Goal: Information Seeking & Learning: Understand process/instructions

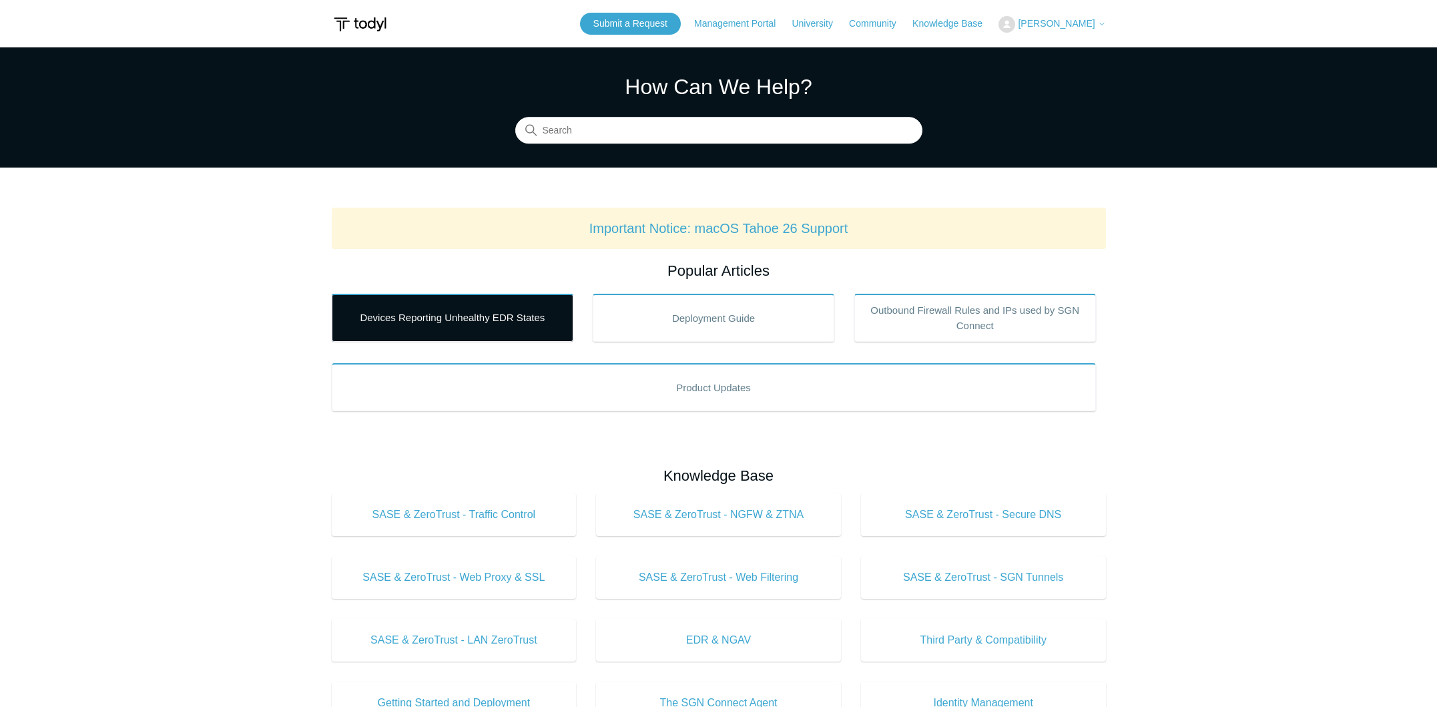
click at [435, 313] on link "Devices Reporting Unhealthy EDR States" at bounding box center [453, 318] width 242 height 48
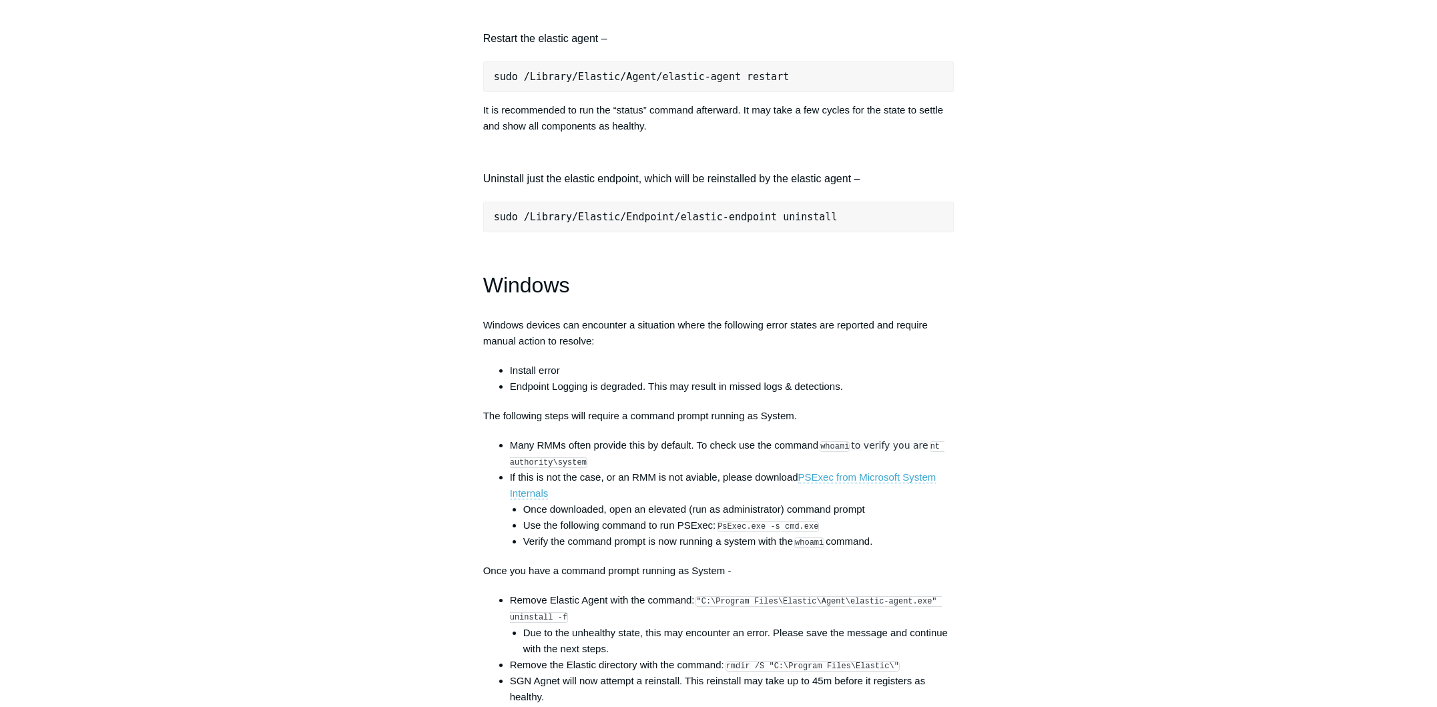
scroll to position [1747, 0]
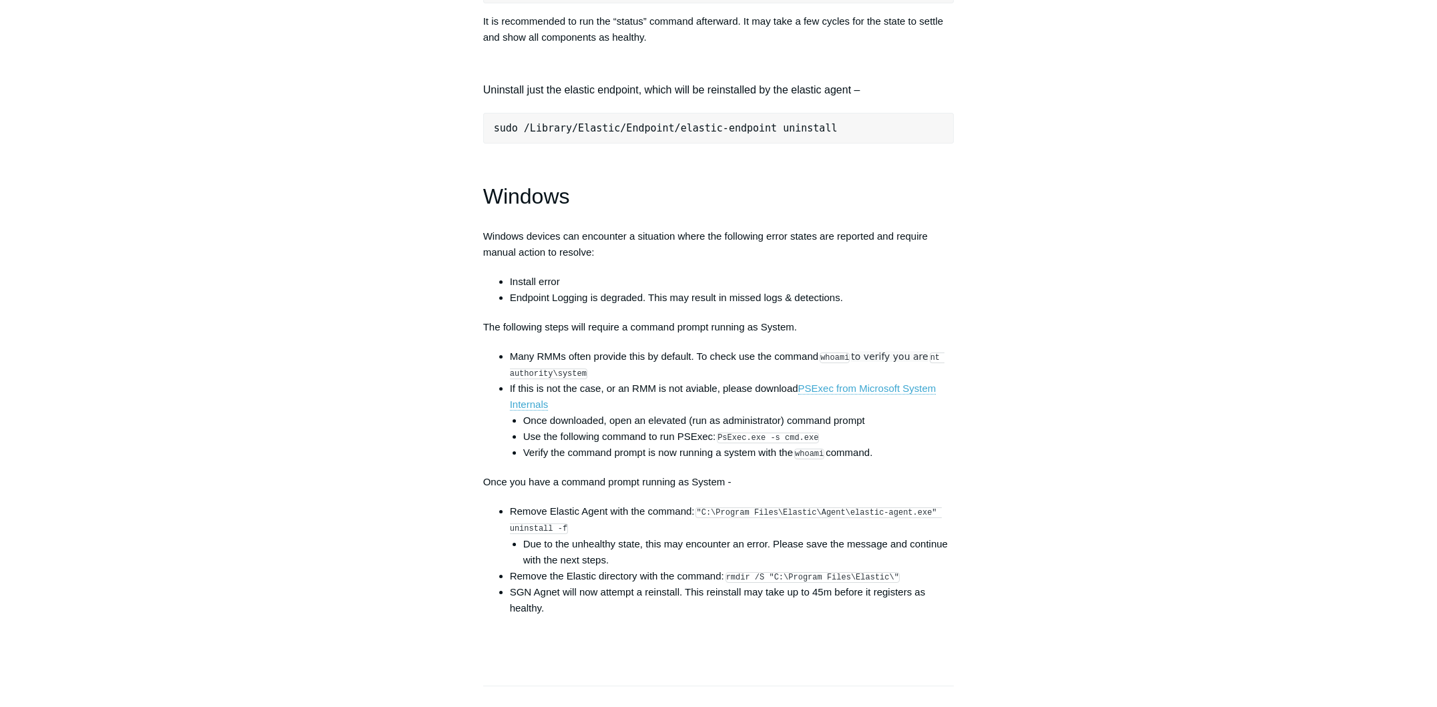
click at [546, 214] on h1 "Windows" at bounding box center [718, 197] width 471 height 34
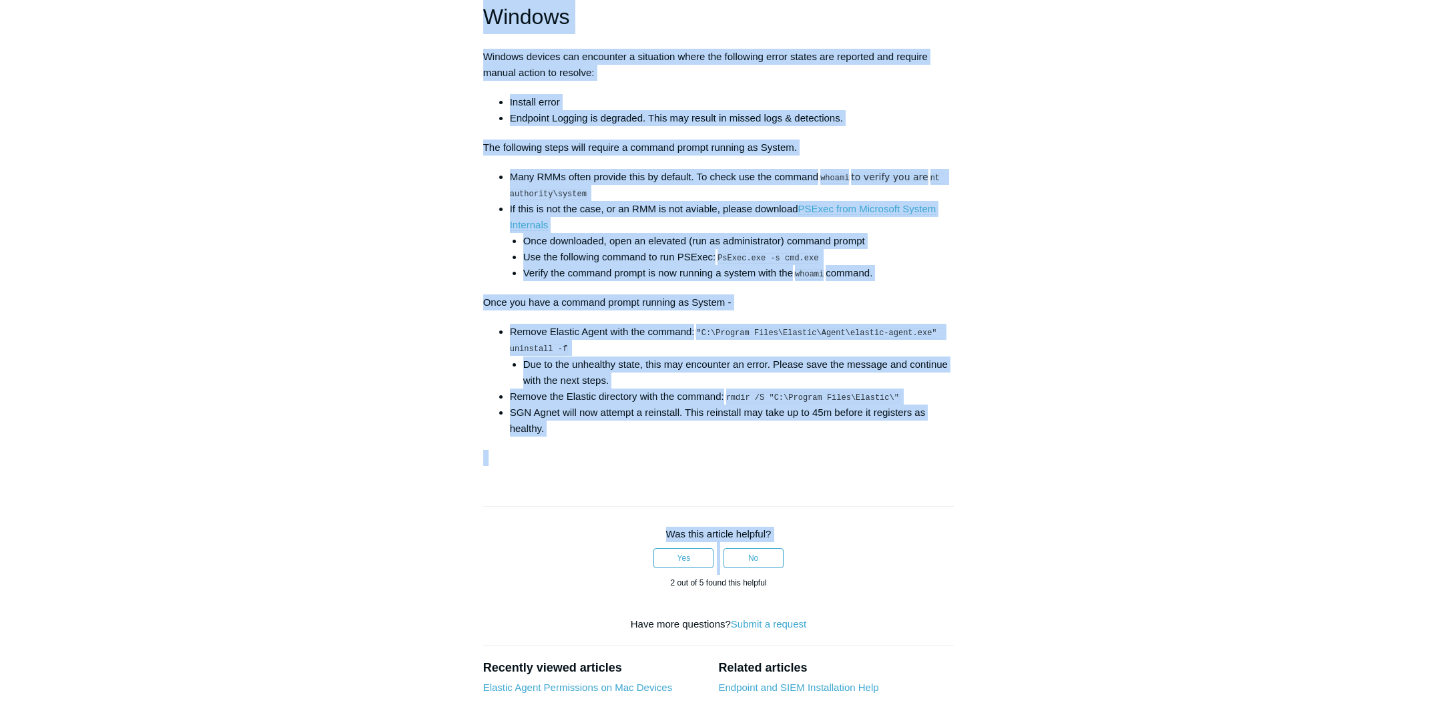
scroll to position [2038, 0]
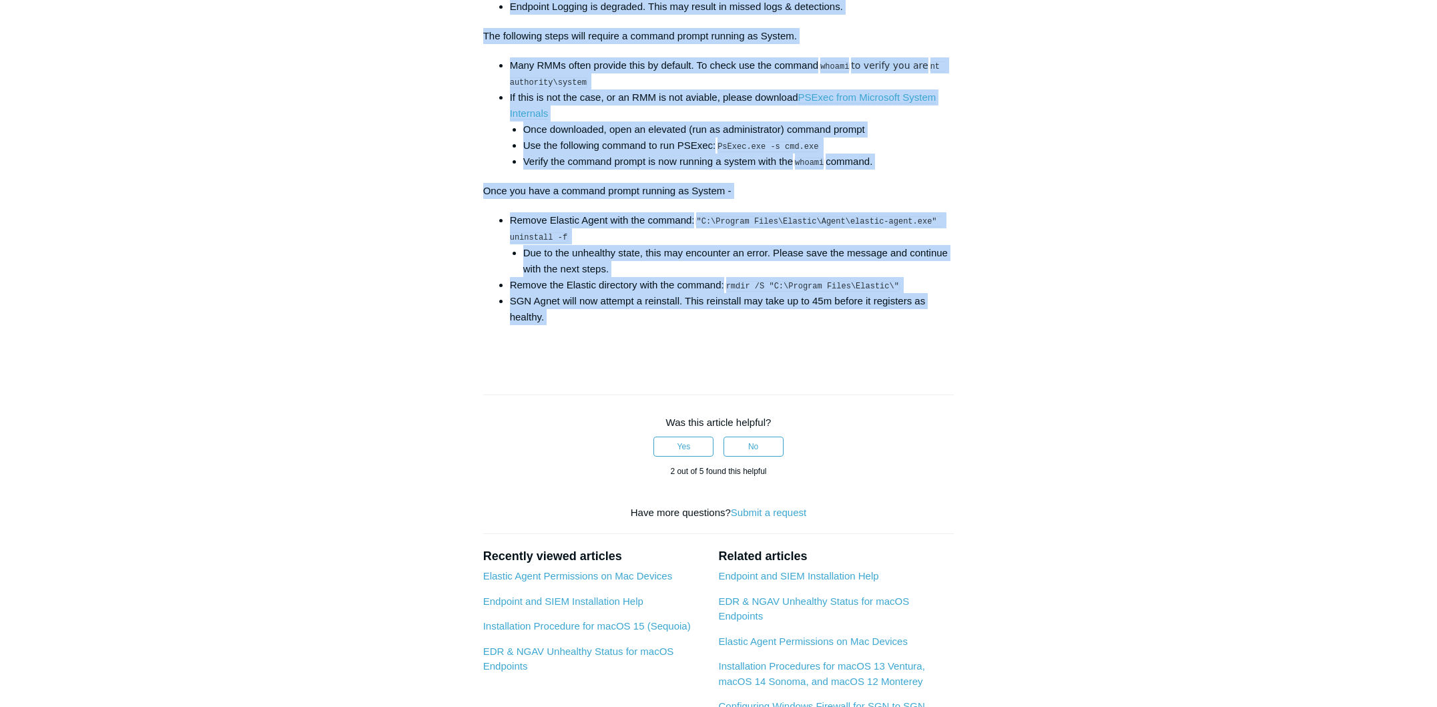
drag, startPoint x: 477, startPoint y: 220, endPoint x: 901, endPoint y: 357, distance: 446.0
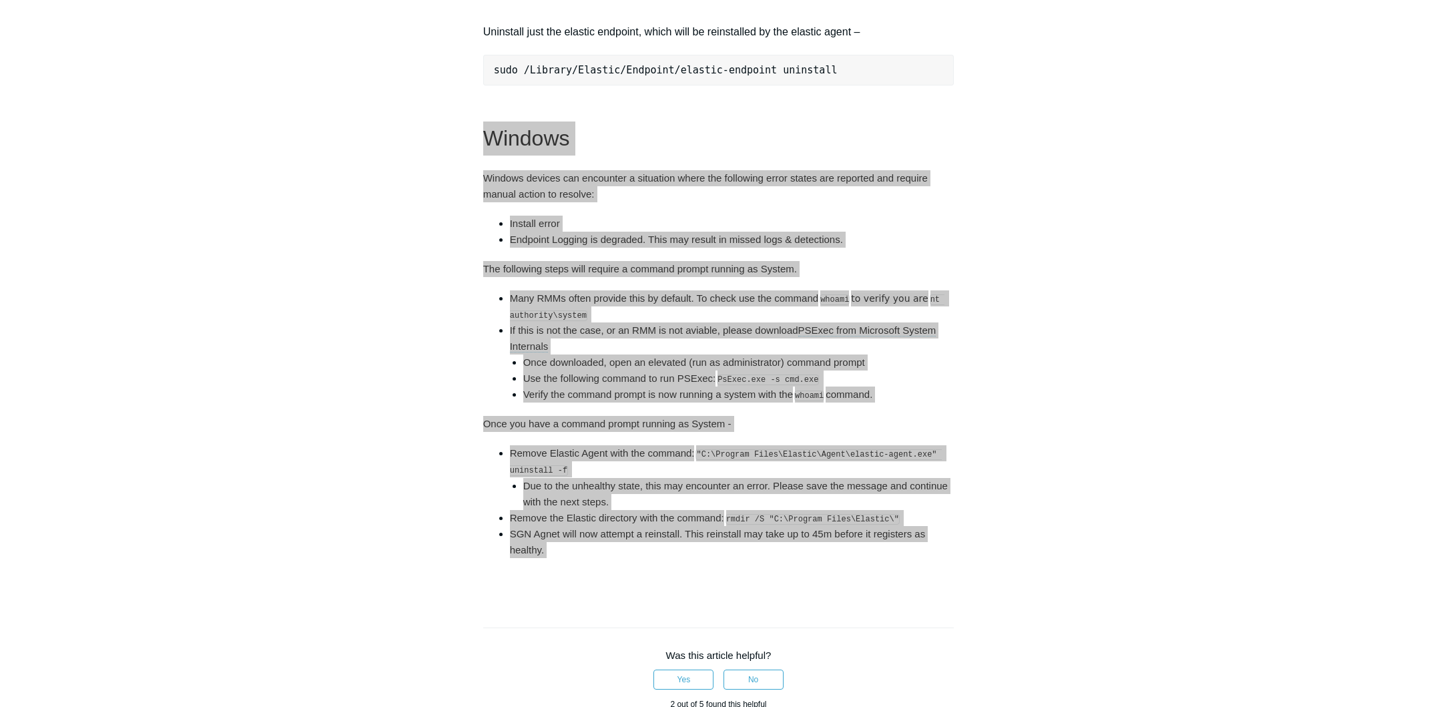
scroll to position [1758, 0]
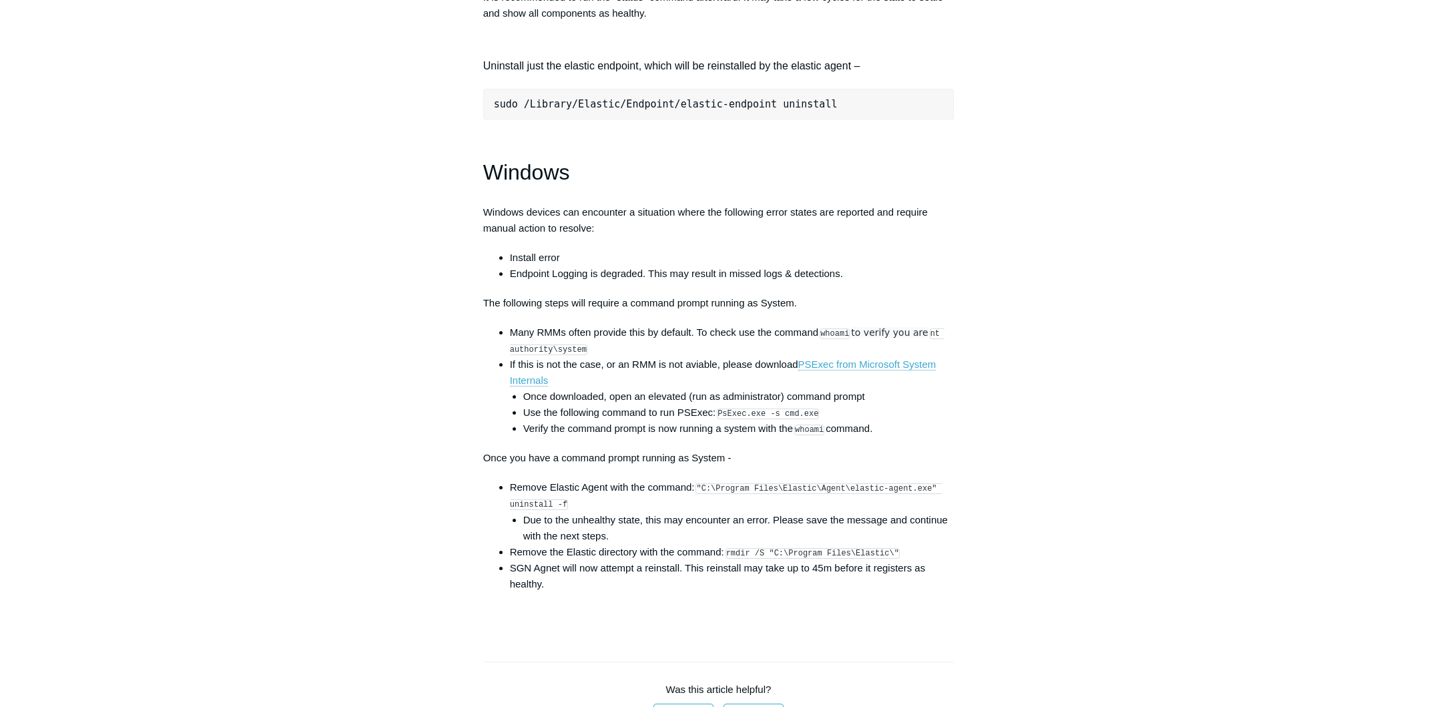
scroll to position [1871, 0]
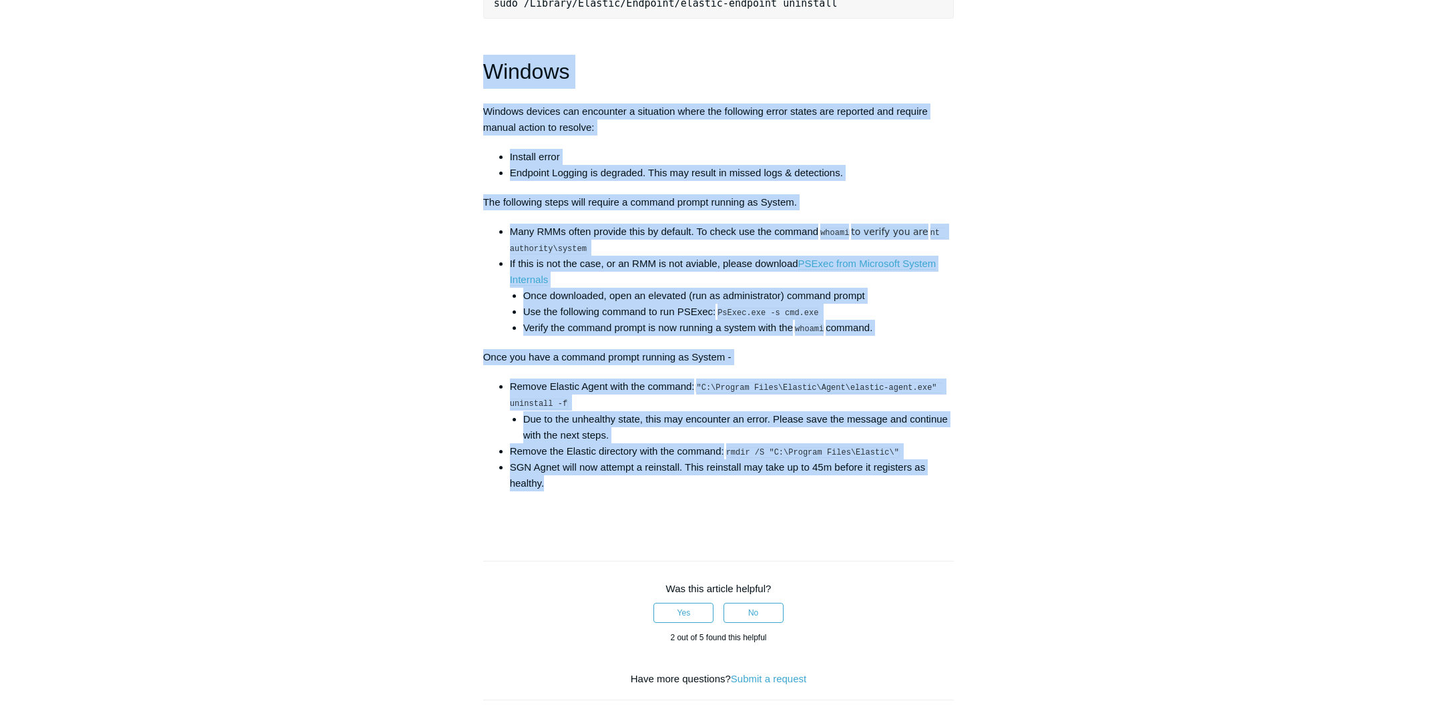
drag, startPoint x: 580, startPoint y: 110, endPoint x: 799, endPoint y: 505, distance: 451.1
click at [714, 420] on li "Remove Elastic Agent with the command: "C:\Program Files\Elastic\Agent\elastic-…" at bounding box center [732, 410] width 444 height 64
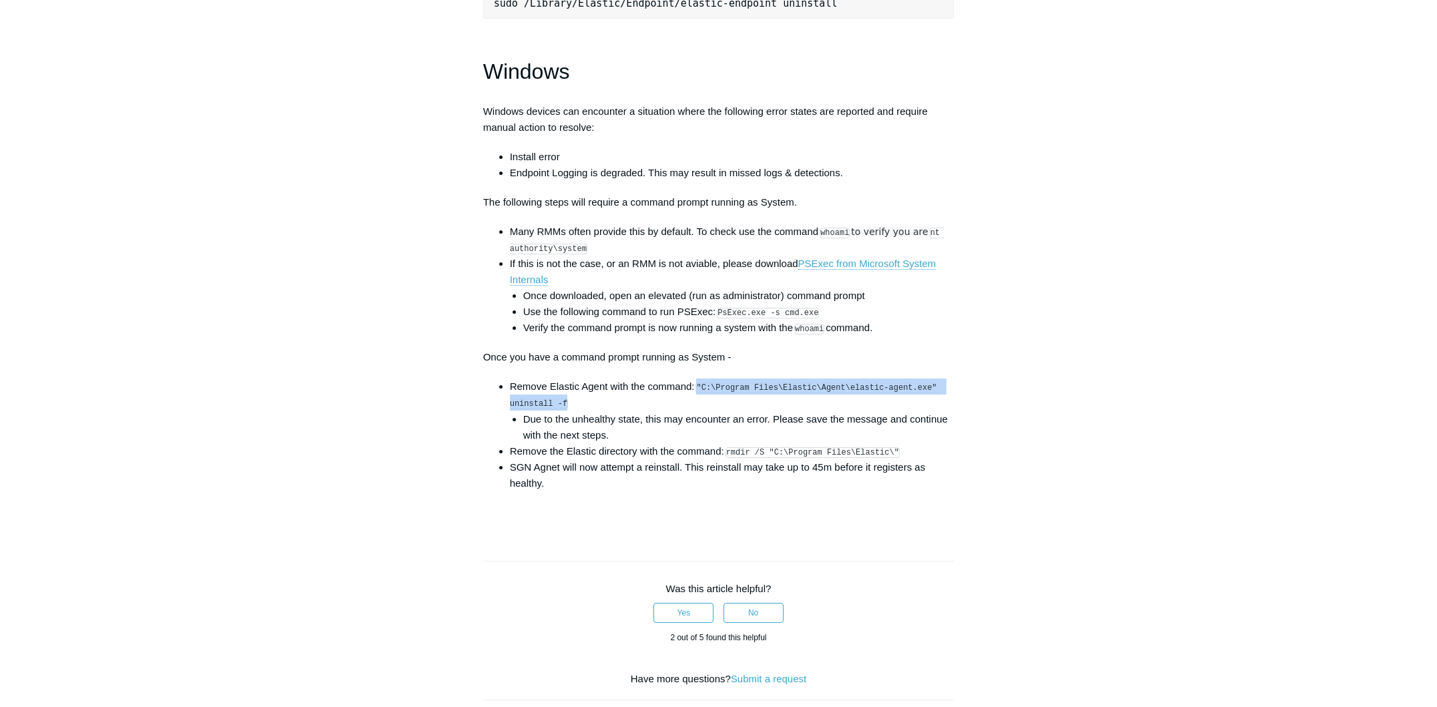
drag, startPoint x: 702, startPoint y: 410, endPoint x: 596, endPoint y: 425, distance: 107.1
click at [596, 423] on li "Remove Elastic Agent with the command: "C:\Program Files\Elastic\Agent\elastic-…" at bounding box center [732, 410] width 444 height 64
copy code ""C:\Program Files\Elastic\Agent\elastic-agent.exe" uninstall -f"
